Goal: Transaction & Acquisition: Book appointment/travel/reservation

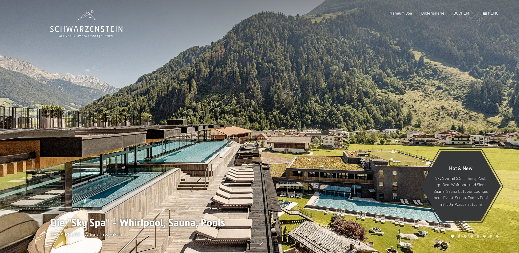
click at [457, 12] on span "BUCHEN" at bounding box center [462, 12] width 16 height 5
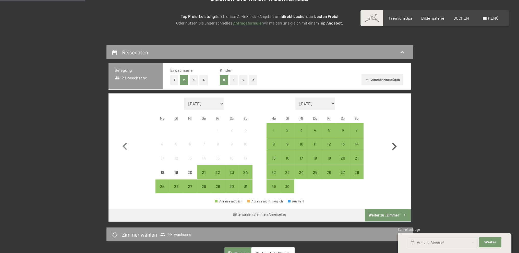
click at [395, 144] on icon "button" at bounding box center [394, 146] width 15 height 15
select select "[DATE]"
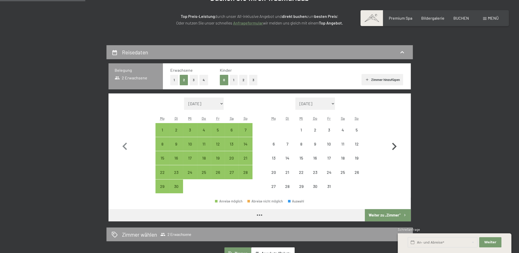
click at [395, 144] on icon "button" at bounding box center [394, 146] width 15 height 15
select select "[DATE]"
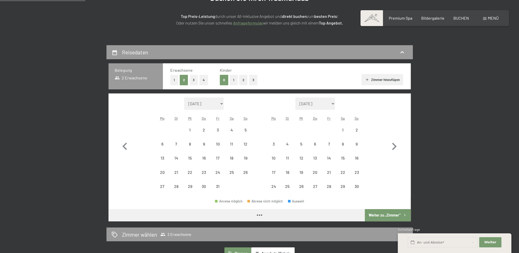
select select "[DATE]"
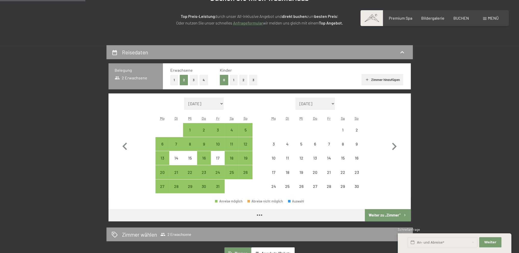
select select "[DATE]"
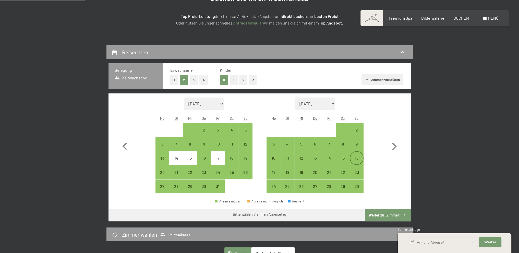
click at [360, 160] on div "16" at bounding box center [357, 162] width 13 height 13
select select "[DATE]"
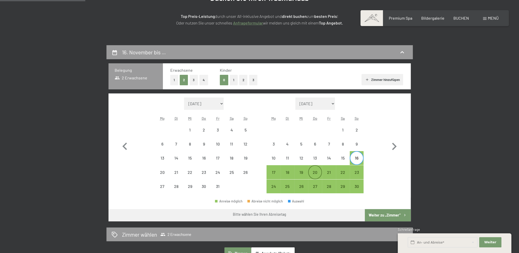
click at [319, 173] on div "20" at bounding box center [315, 176] width 13 height 13
select select "[DATE]"
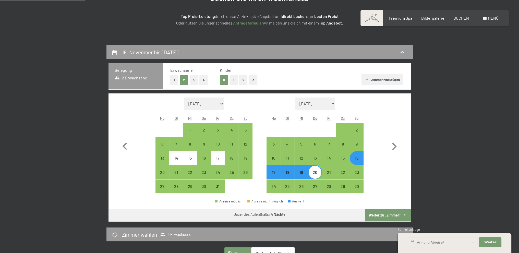
click at [386, 215] on button "Weiter zu „Zimmer“" at bounding box center [388, 215] width 46 height 12
select select "[DATE]"
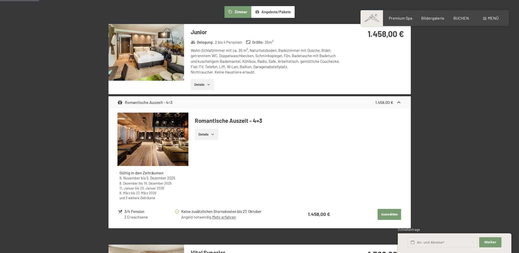
scroll to position [147, 0]
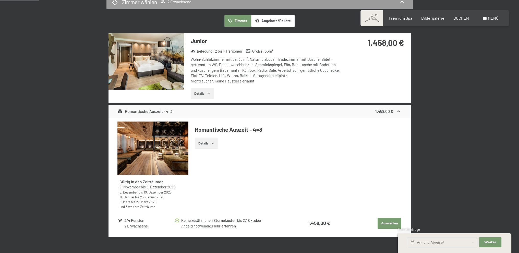
click at [201, 147] on button "Details" at bounding box center [206, 143] width 23 height 11
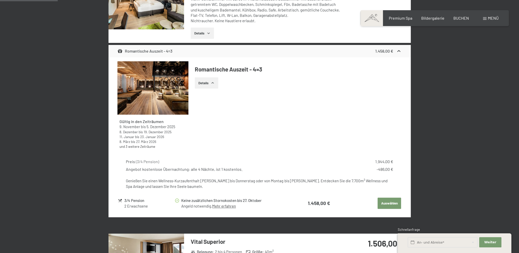
scroll to position [198, 0]
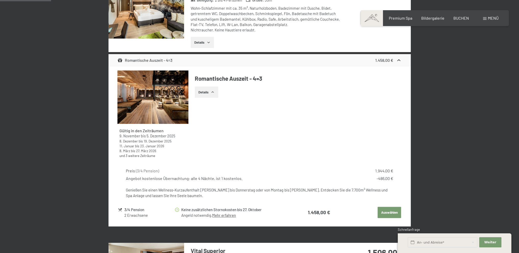
click at [204, 94] on button "Details" at bounding box center [206, 92] width 23 height 11
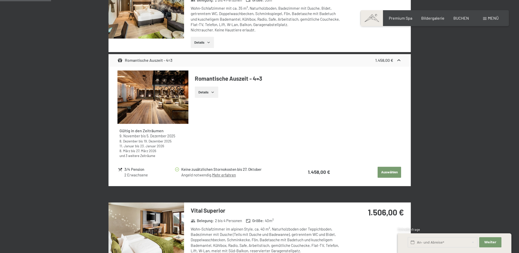
click at [207, 40] on icon "button" at bounding box center [209, 42] width 4 height 4
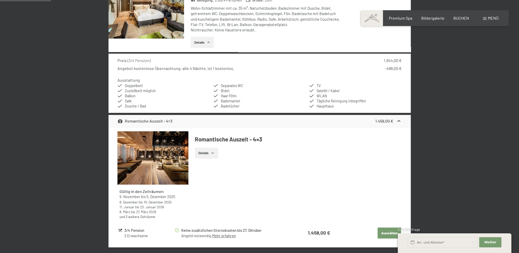
click at [205, 42] on button "Details" at bounding box center [202, 42] width 23 height 11
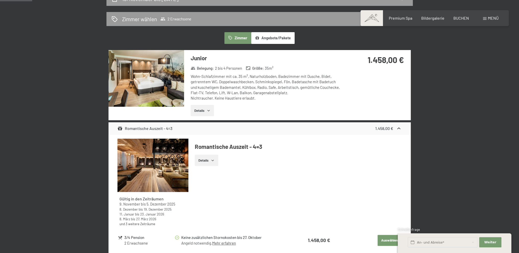
scroll to position [122, 0]
